Goal: Task Accomplishment & Management: Manage account settings

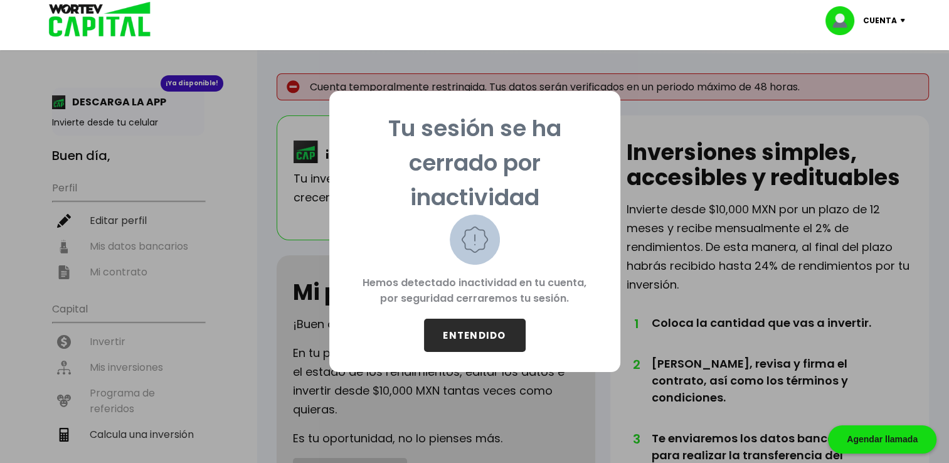
click at [479, 330] on button "ENTENDIDO" at bounding box center [475, 335] width 102 height 33
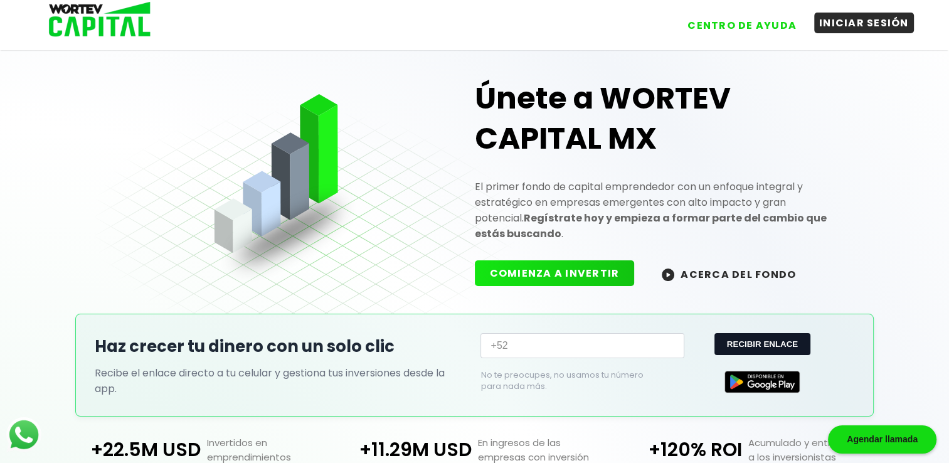
click at [862, 29] on button "INICIAR SESIÓN" at bounding box center [864, 23] width 100 height 21
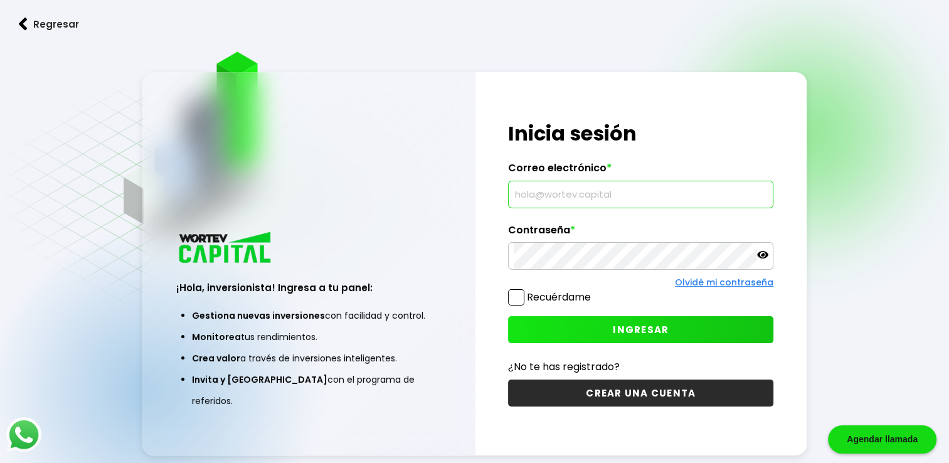
click at [541, 199] on input "text" at bounding box center [641, 194] width 254 height 26
type input "vgamezmx@yahoo.com.mx"
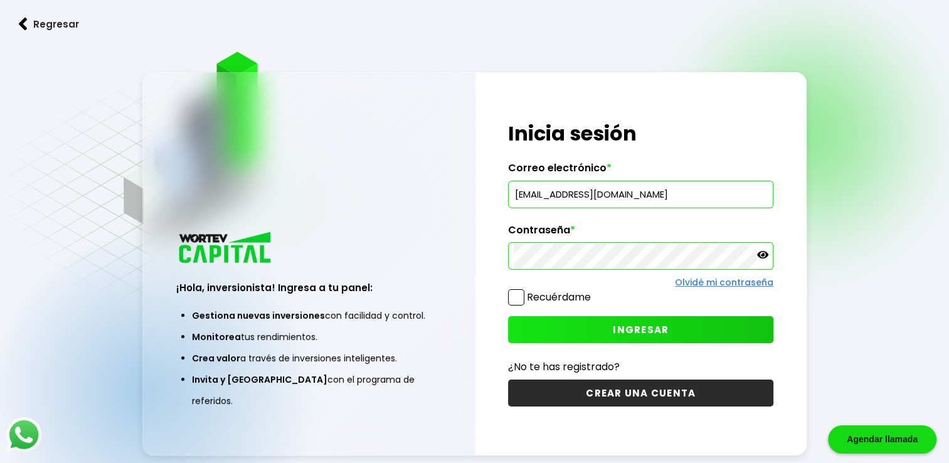
click at [763, 252] on icon at bounding box center [762, 255] width 11 height 8
click at [762, 252] on icon at bounding box center [762, 254] width 11 height 9
click at [522, 296] on span at bounding box center [516, 297] width 16 height 16
click at [593, 291] on input "Recuérdame" at bounding box center [593, 291] width 0 height 0
click at [636, 323] on span "INGRESAR" at bounding box center [641, 329] width 56 height 13
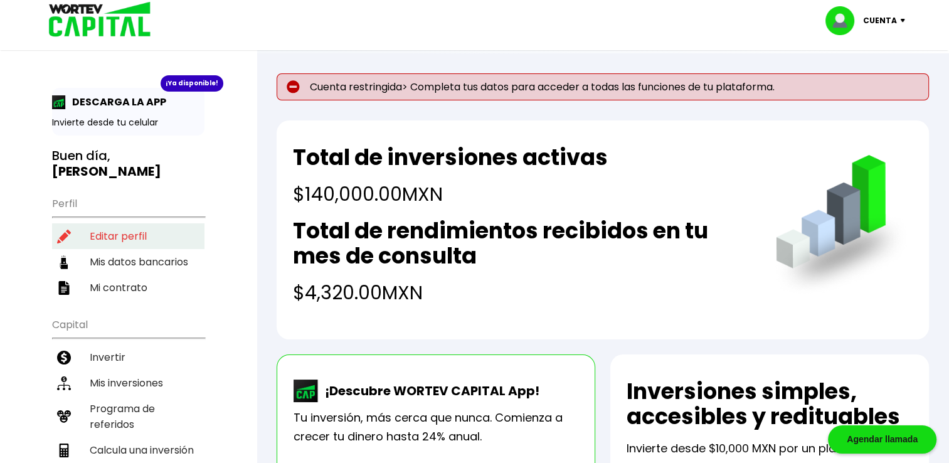
click at [129, 223] on li "Editar perfil" at bounding box center [128, 236] width 152 height 26
select select "Hombre"
select select "Licenciatura"
select select "VE"
select select "Nu Bank"
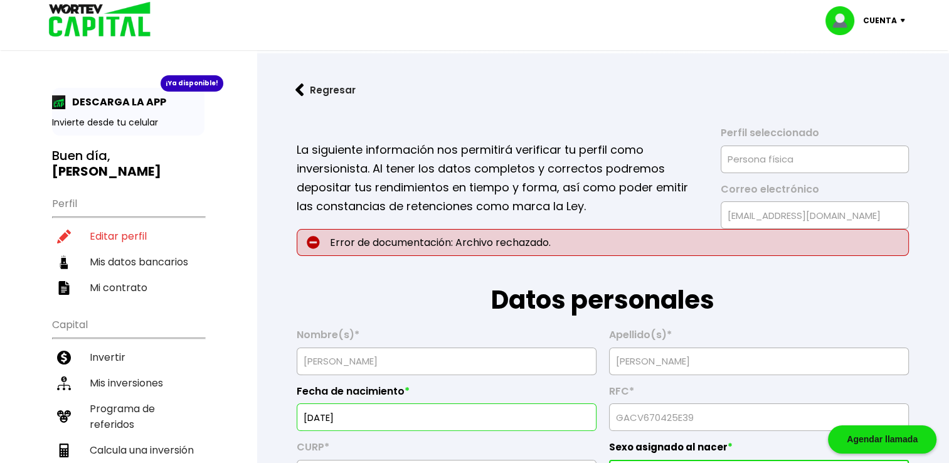
click at [443, 176] on p "La siguiente información nos permitirá verificar tu perfil como inversionista. …" at bounding box center [500, 178] width 407 height 75
click at [134, 275] on li "Mi contrato" at bounding box center [128, 288] width 152 height 26
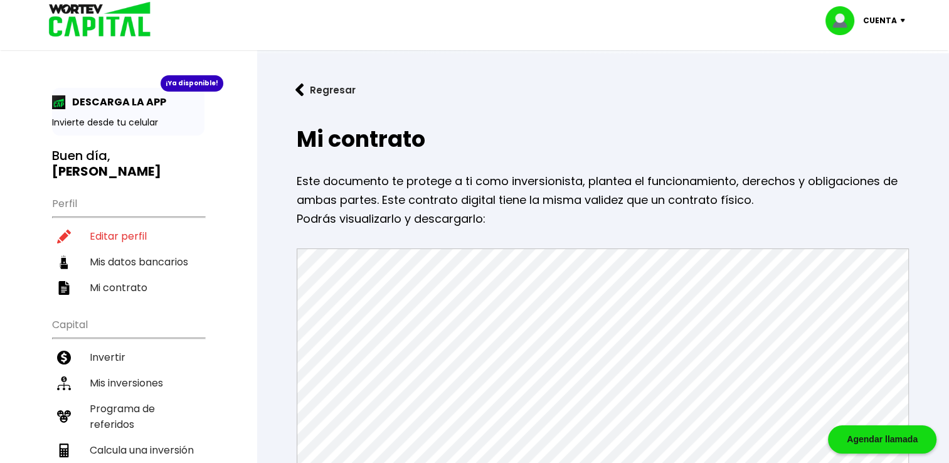
scroll to position [125, 0]
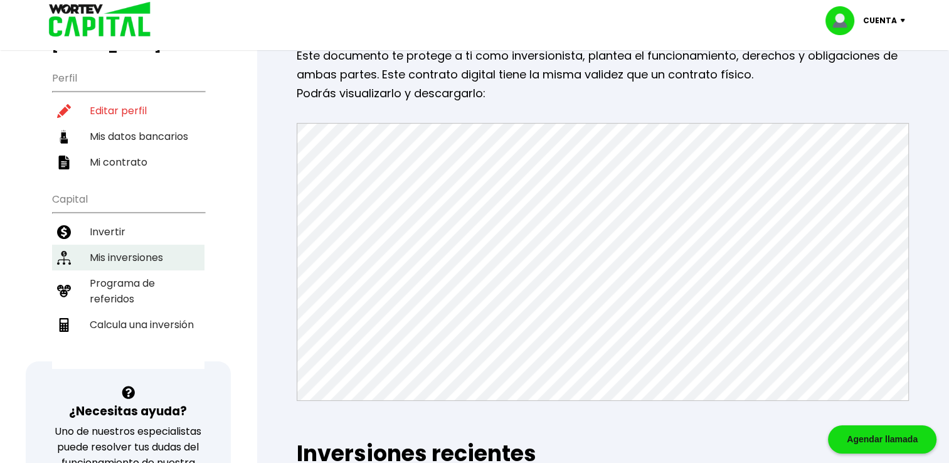
click at [138, 245] on li "Mis inversiones" at bounding box center [128, 258] width 152 height 26
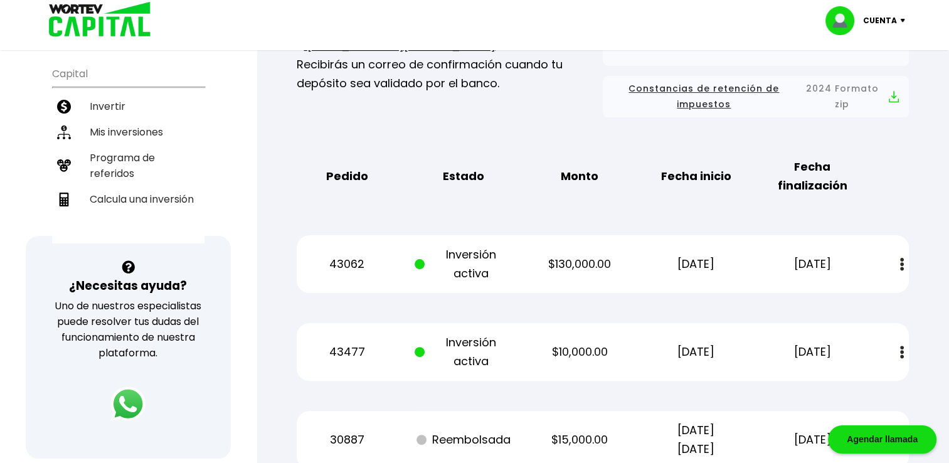
scroll to position [314, 0]
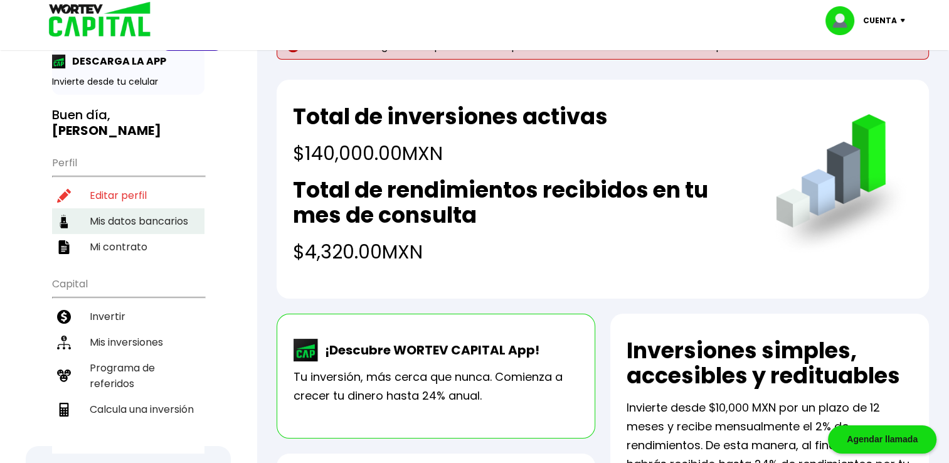
scroll to position [63, 0]
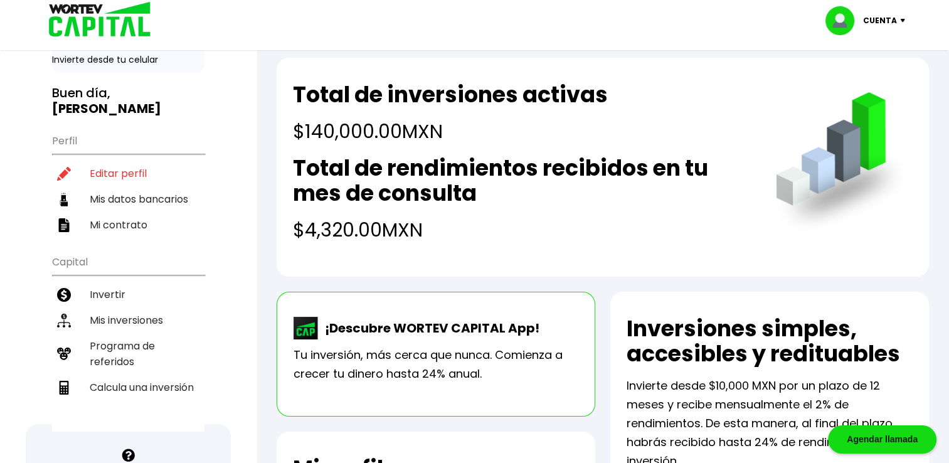
click at [122, 307] on li "Mis inversiones" at bounding box center [128, 320] width 152 height 26
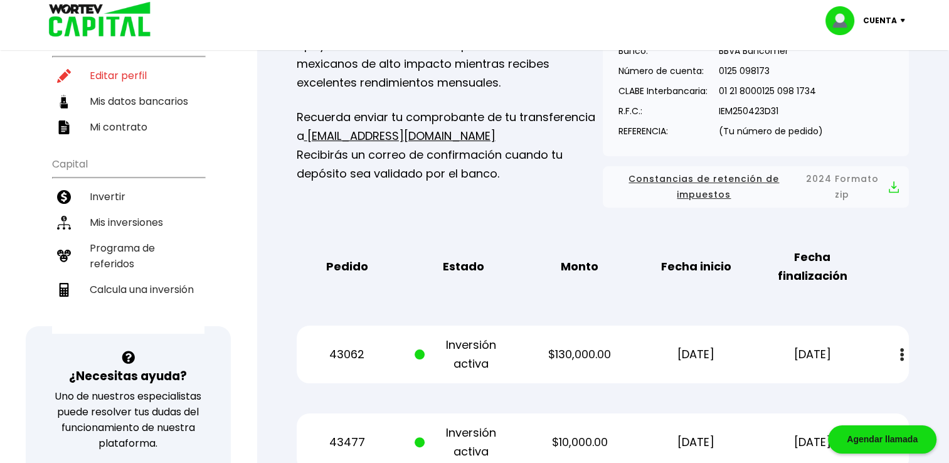
scroll to position [188, 0]
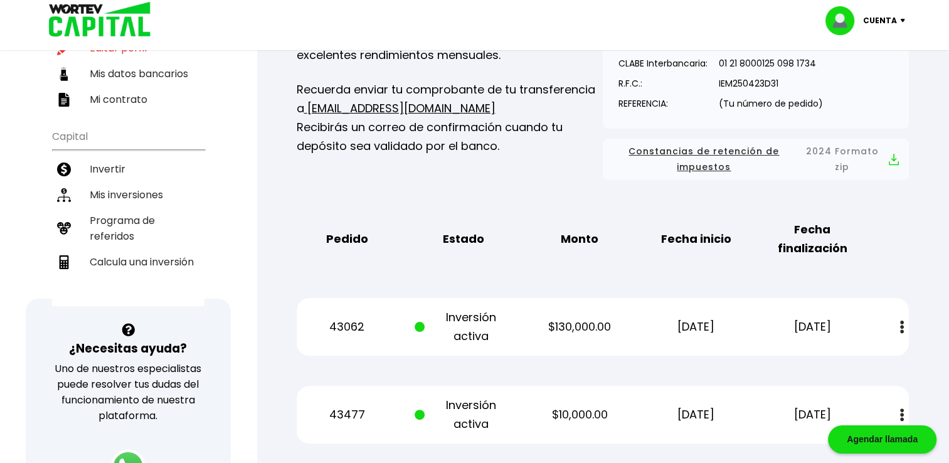
click at [906, 324] on button at bounding box center [902, 327] width 18 height 27
click at [846, 361] on link "Estado de cuenta" at bounding box center [818, 361] width 88 height 16
click at [714, 375] on div "Mis inversiones Como inversionista activo de WORTEV CAPITAL, apoyas el crecimie…" at bounding box center [603, 239] width 652 height 623
click at [905, 261] on div "Pedido Estado Monto Fecha inicio Fecha finalización" at bounding box center [603, 239] width 612 height 58
click at [901, 415] on img at bounding box center [902, 414] width 4 height 13
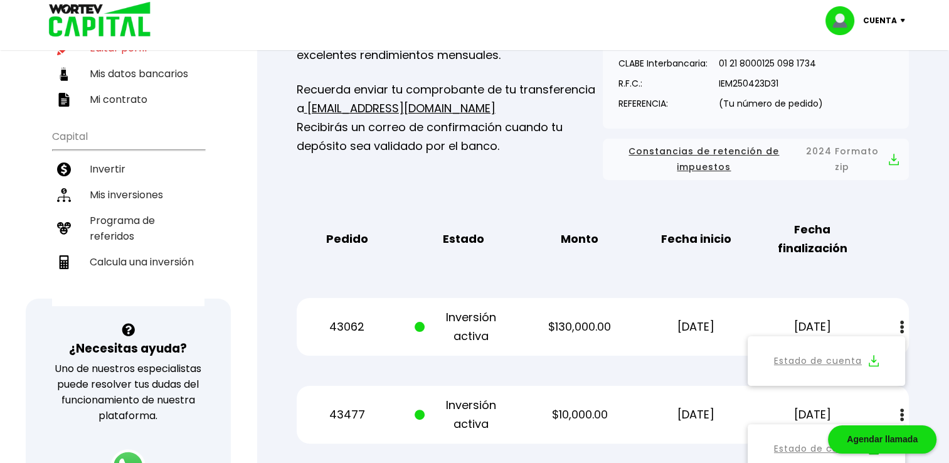
click at [800, 449] on link "Estado de cuenta" at bounding box center [818, 449] width 88 height 16
click at [895, 16] on p "Cuenta" at bounding box center [880, 20] width 34 height 19
click at [848, 77] on li "Cerrar sesión" at bounding box center [867, 84] width 100 height 26
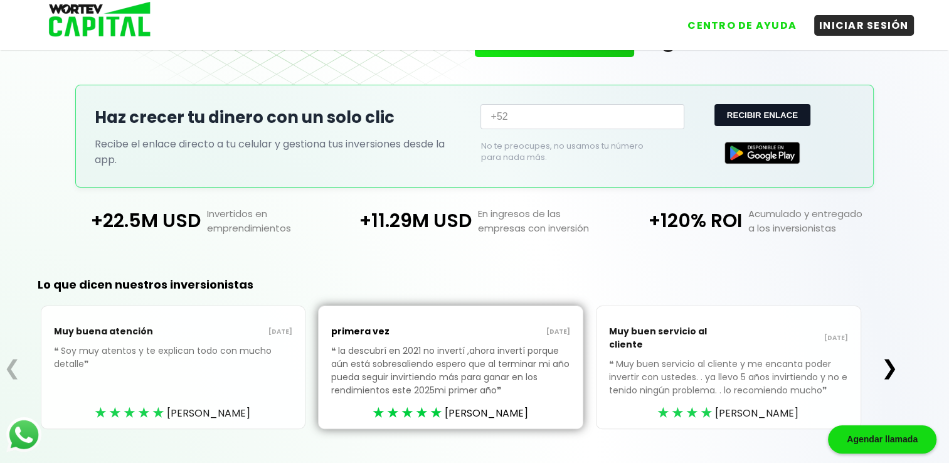
scroll to position [251, 0]
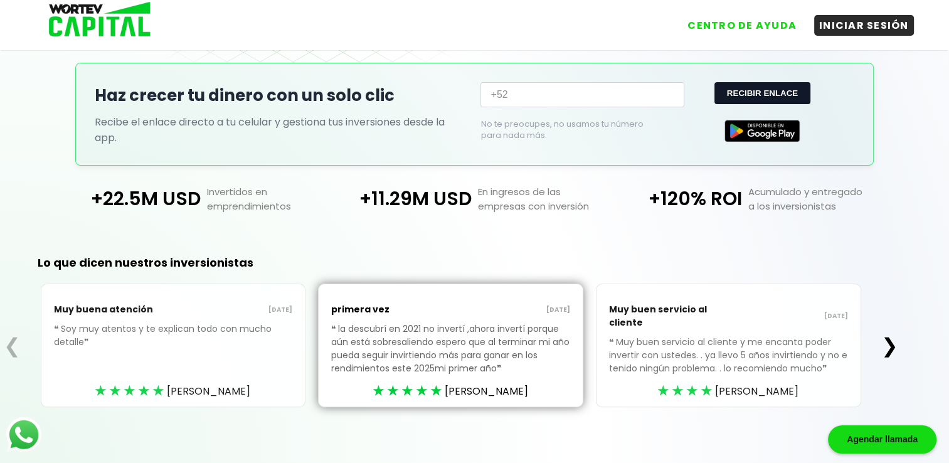
click at [304, 410] on div "Lo que dicen nuestros inversionistas ❮ Muy buena atención [DATE] ❝ Soy muy aten…" at bounding box center [450, 351] width 901 height 238
